Goal: Task Accomplishment & Management: Complete application form

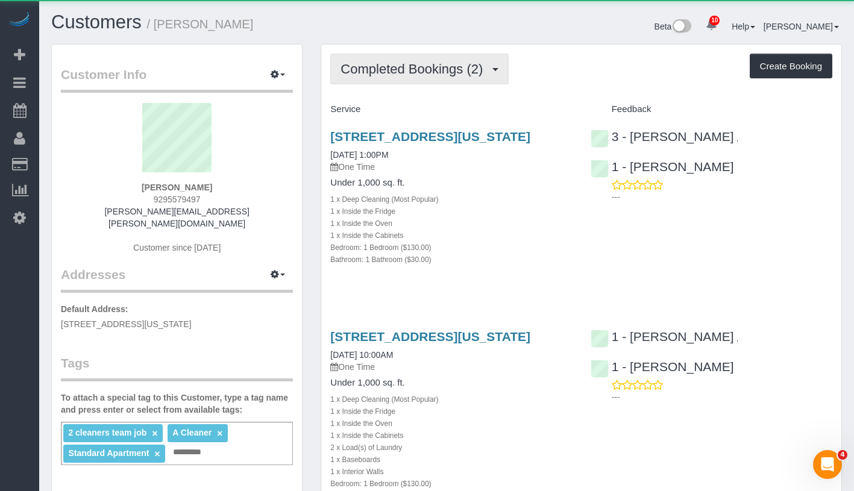
click at [422, 75] on span "Completed Bookings (2)" at bounding box center [415, 69] width 148 height 15
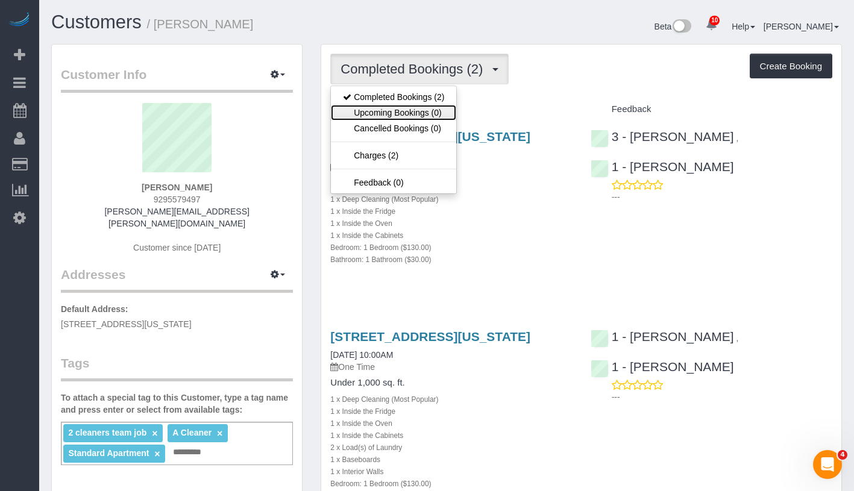
click at [420, 112] on link "Upcoming Bookings (0)" at bounding box center [393, 113] width 125 height 16
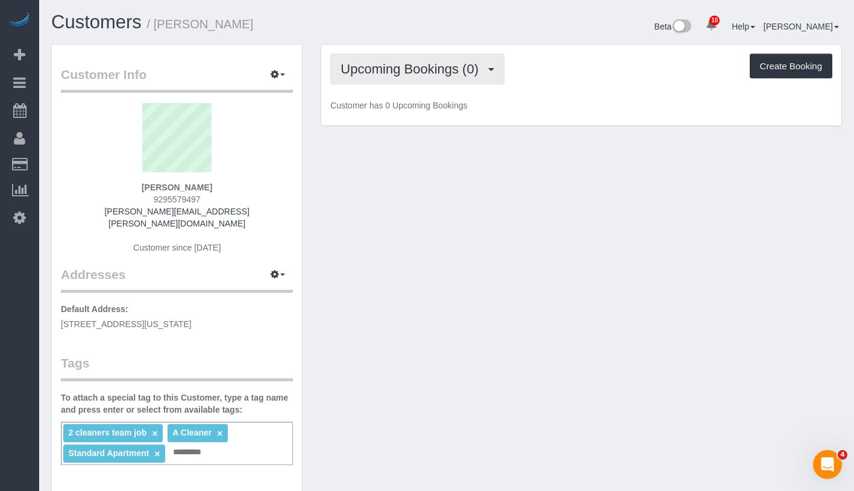
click at [435, 67] on span "Upcoming Bookings (0)" at bounding box center [413, 69] width 144 height 15
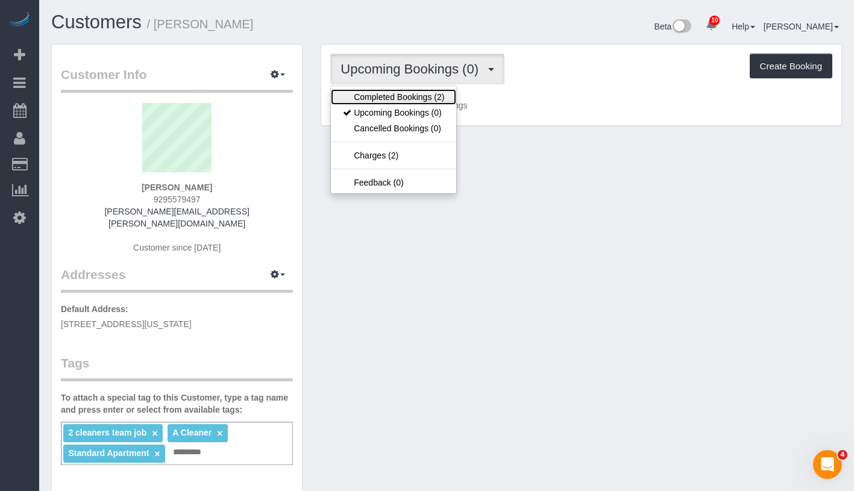
click at [414, 97] on link "Completed Bookings (2)" at bounding box center [393, 97] width 125 height 16
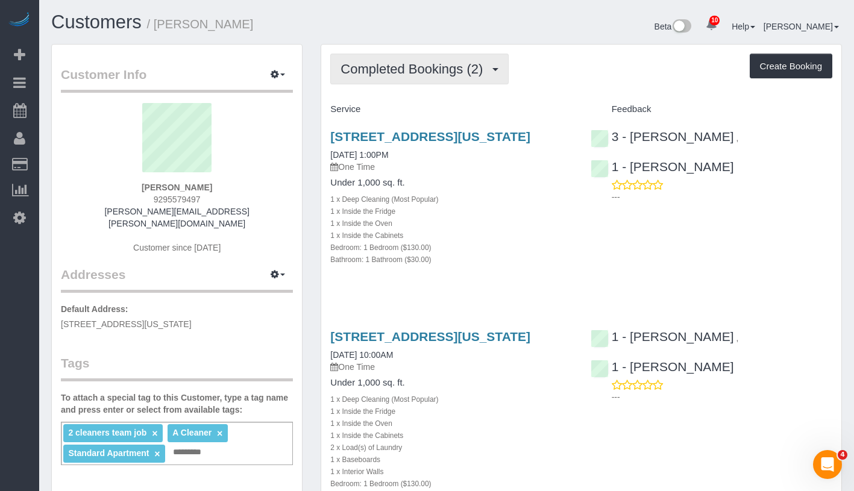
click at [437, 78] on button "Completed Bookings (2)" at bounding box center [419, 69] width 178 height 31
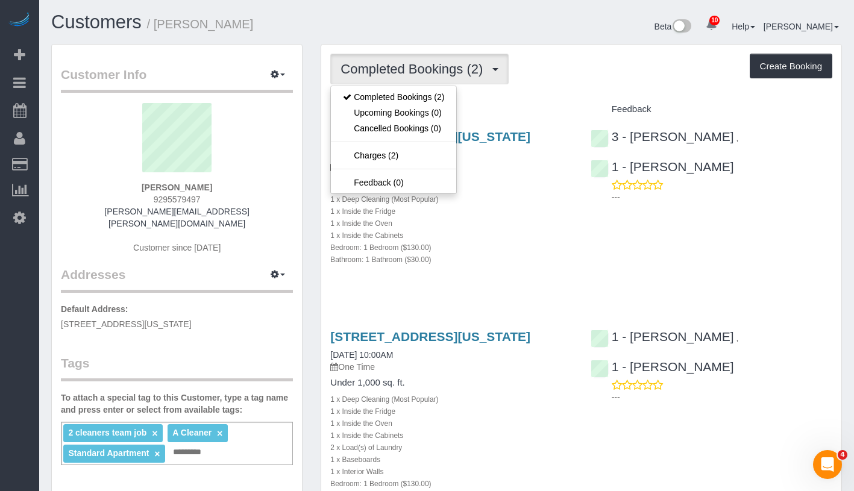
click at [598, 78] on div "Completed Bookings (2) Completed Bookings (2) Upcoming Bookings (0) Cancelled B…" at bounding box center [581, 69] width 502 height 31
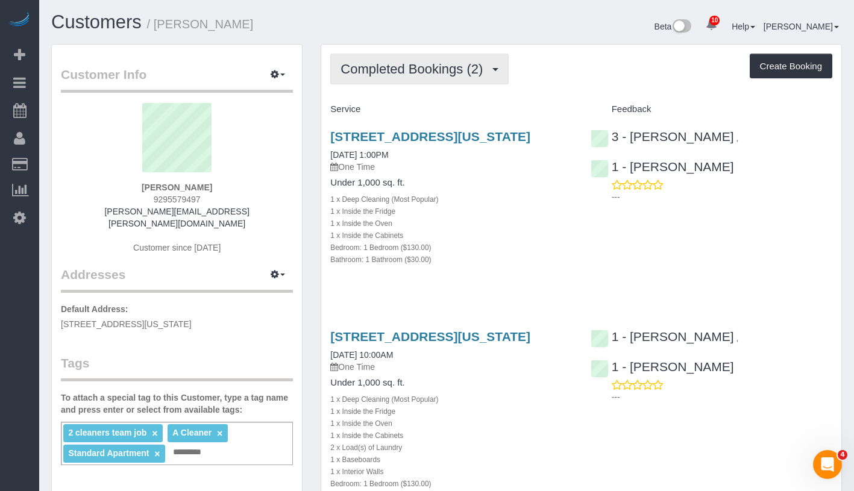
click at [360, 77] on button "Completed Bookings (2)" at bounding box center [419, 69] width 178 height 31
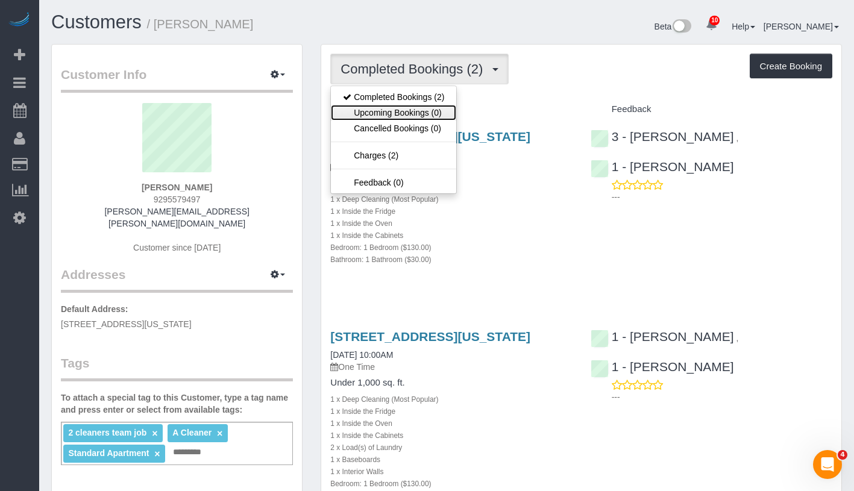
click at [394, 112] on link "Upcoming Bookings (0)" at bounding box center [393, 113] width 125 height 16
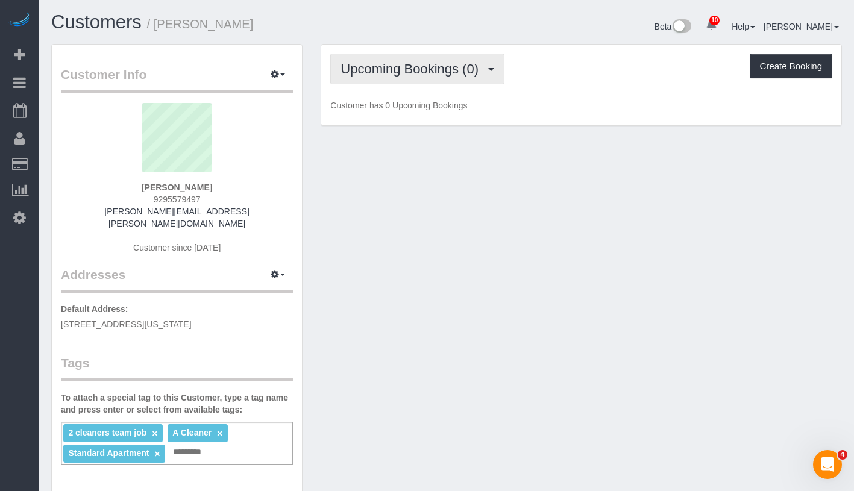
click at [432, 68] on span "Upcoming Bookings (0)" at bounding box center [413, 69] width 144 height 15
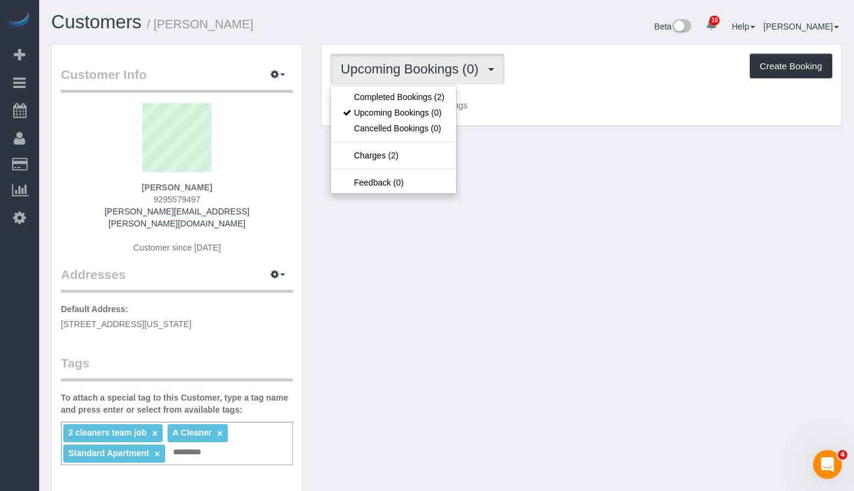
click at [549, 66] on div "Upcoming Bookings (0) Completed Bookings (2) Upcoming Bookings (0) Cancelled Bo…" at bounding box center [581, 69] width 502 height 31
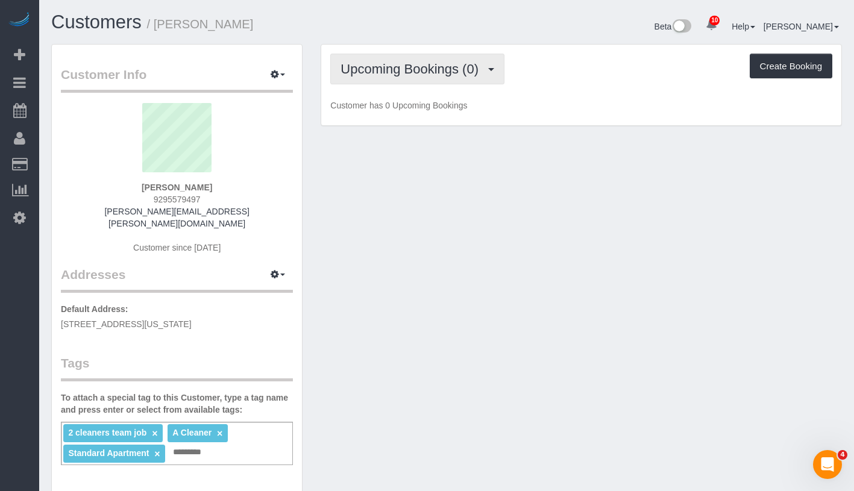
click at [416, 56] on button "Upcoming Bookings (0)" at bounding box center [417, 69] width 174 height 31
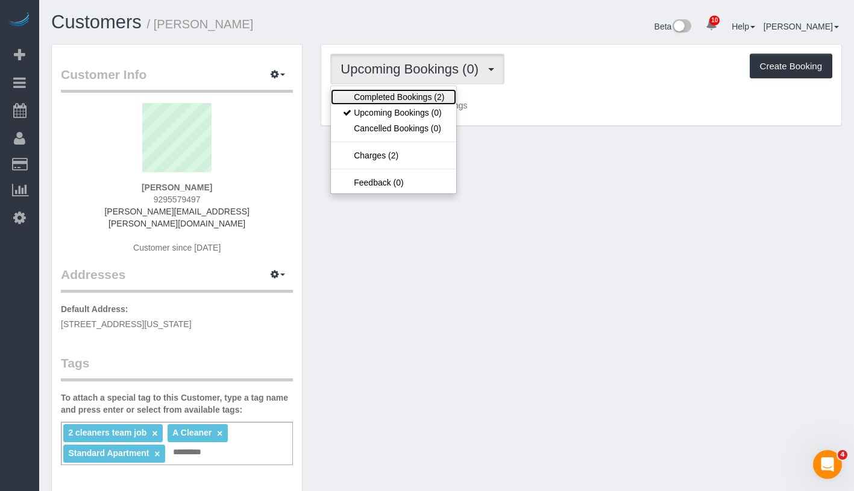
click at [414, 96] on link "Completed Bookings (2)" at bounding box center [393, 97] width 125 height 16
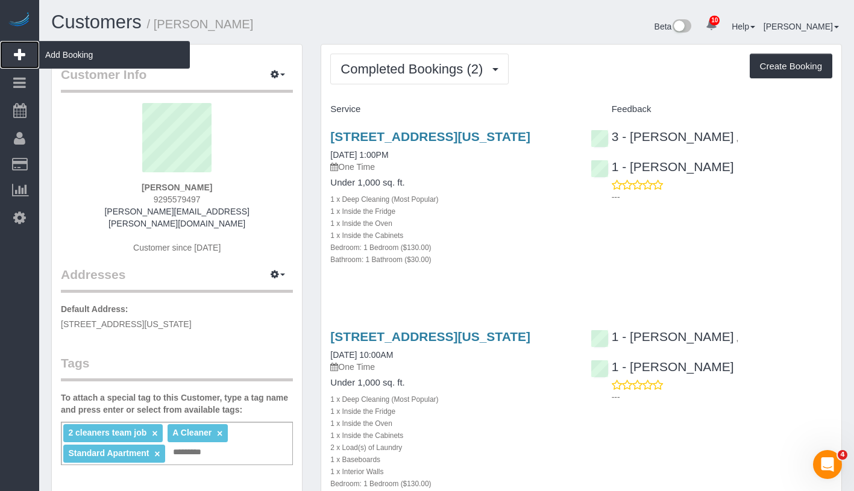
click at [93, 55] on span "Add Booking" at bounding box center [114, 55] width 151 height 28
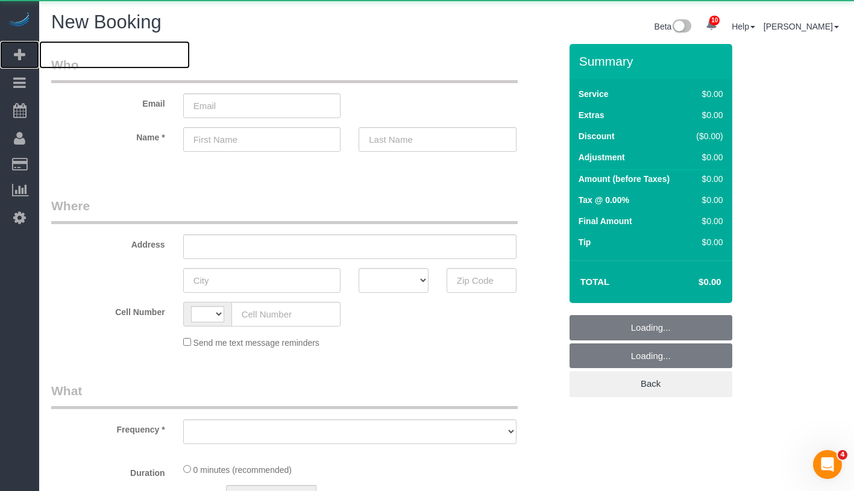
select select "string:[GEOGRAPHIC_DATA]"
select select "object:1561"
select select "number:89"
select select "number:90"
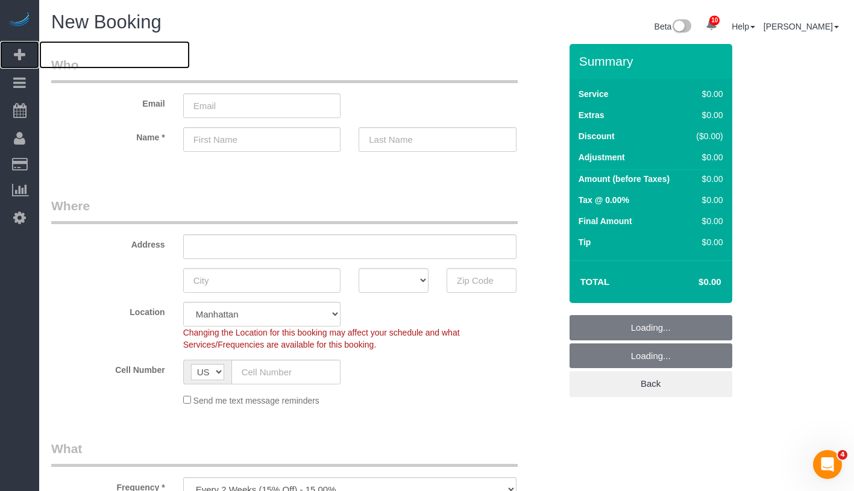
select select "object:2120"
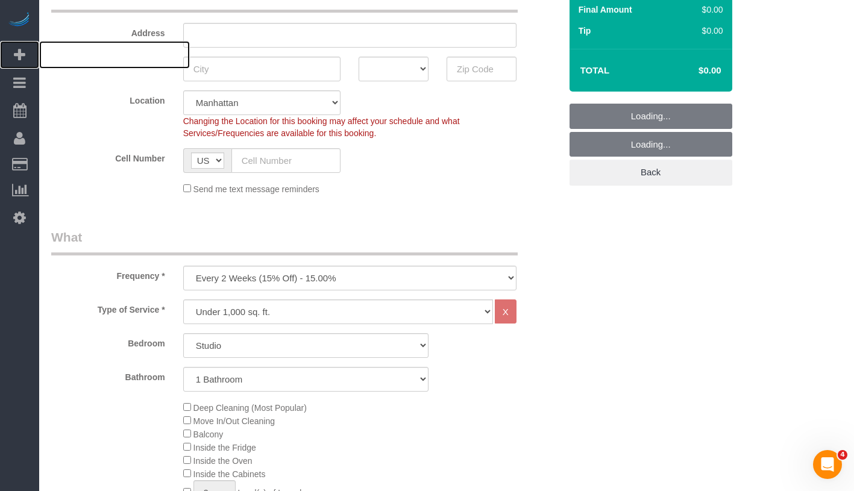
scroll to position [216, 0]
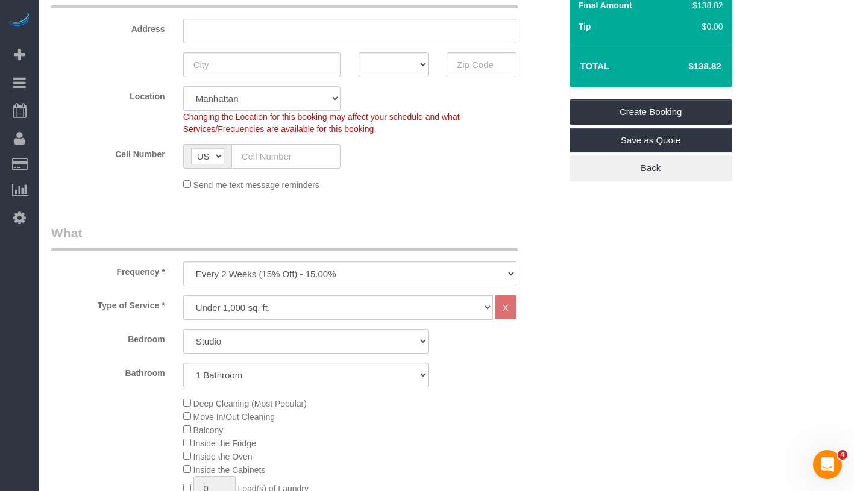
click at [247, 101] on select "[GEOGRAPHIC_DATA] [GEOGRAPHIC_DATA] [GEOGRAPHIC_DATA] [GEOGRAPHIC_DATA] [GEOGRA…" at bounding box center [262, 98] width 158 height 25
select select "11"
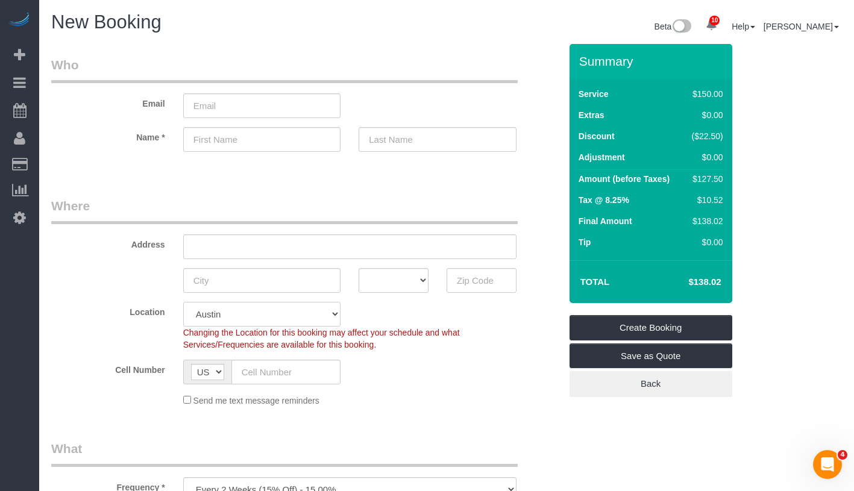
scroll to position [262, 0]
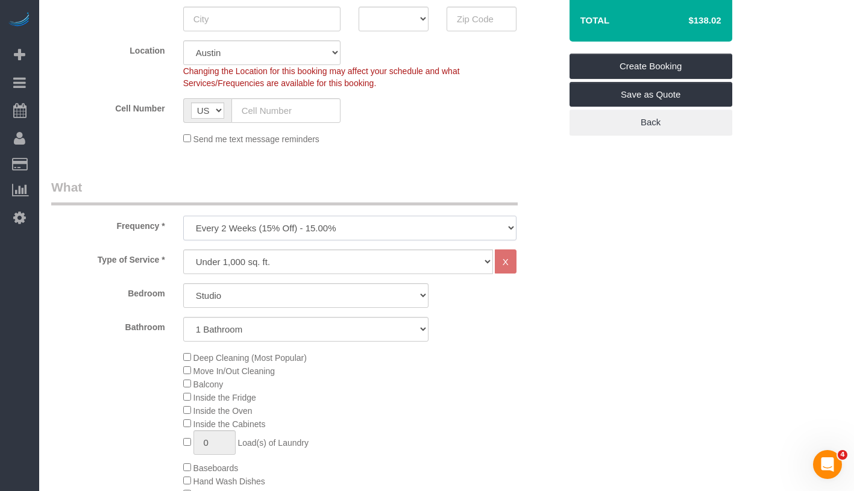
click at [332, 236] on select "One Time Weekly (20% Off) - 20.00% Every 2 Weeks (15% Off) - 15.00% Every 4 Wee…" at bounding box center [349, 228] width 333 height 25
select select "object:2129"
click at [289, 291] on select "Studio 1 Bedroom 2 Bedrooms 3 Bedrooms" at bounding box center [305, 295] width 245 height 25
select select "1"
